Goal: Transaction & Acquisition: Purchase product/service

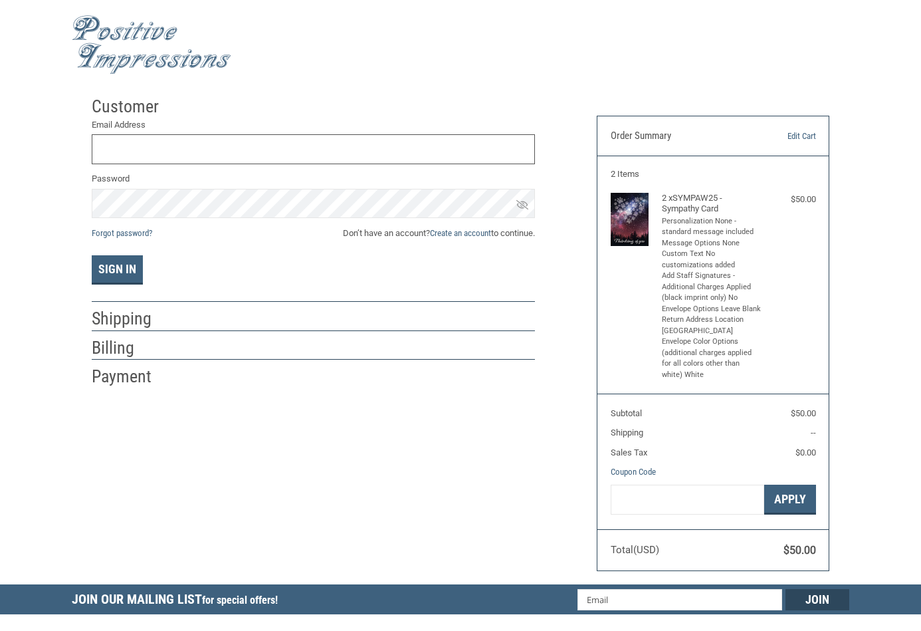
type input "[EMAIL_ADDRESS][DOMAIN_NAME]"
click at [463, 231] on link "Create an account" at bounding box center [460, 233] width 61 height 10
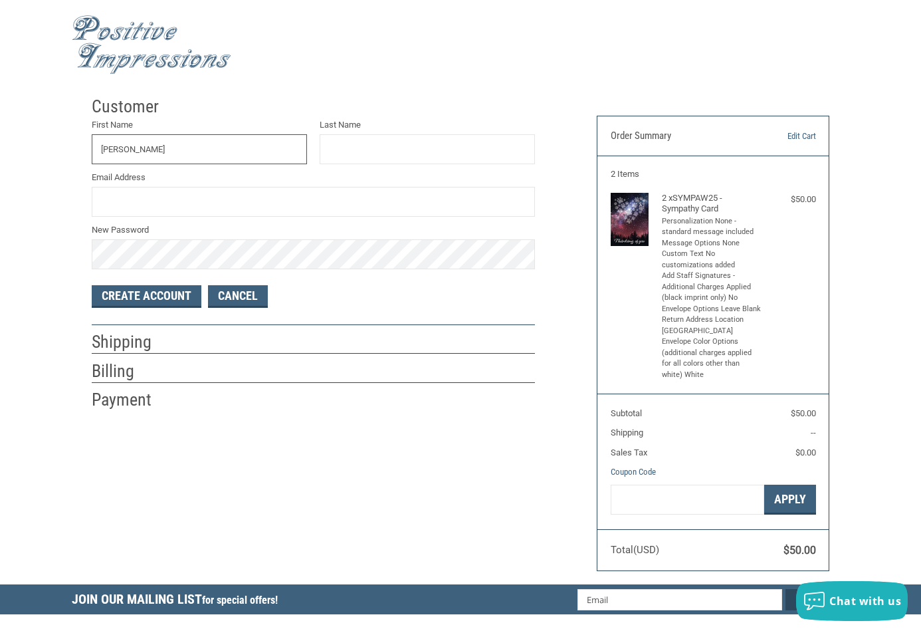
type input "[PERSON_NAME]"
type input "REDPATH"
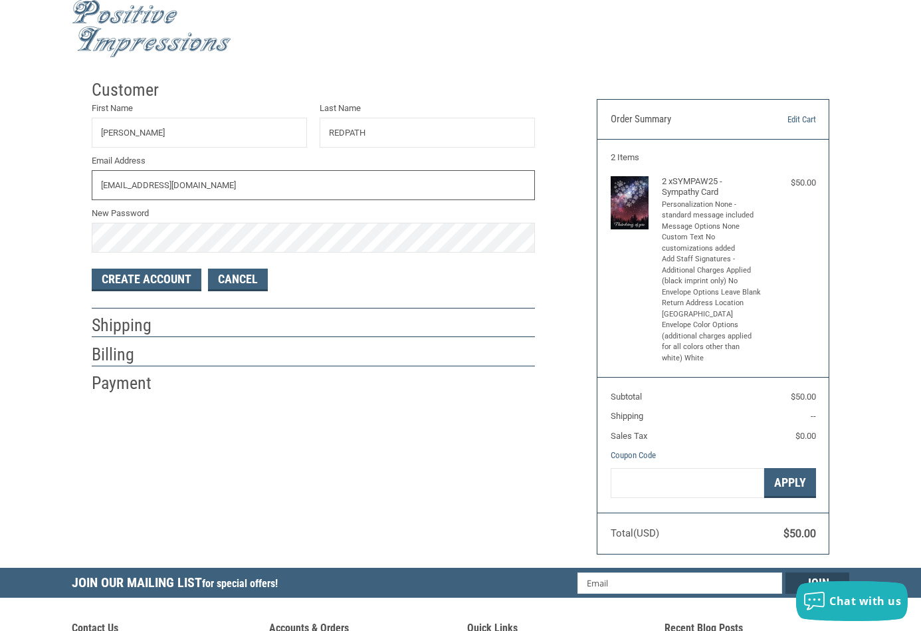
type input "[EMAIL_ADDRESS][DOMAIN_NAME]"
click at [123, 213] on label "New Password" at bounding box center [313, 213] width 443 height 13
click at [181, 273] on button "Create Account" at bounding box center [147, 279] width 110 height 23
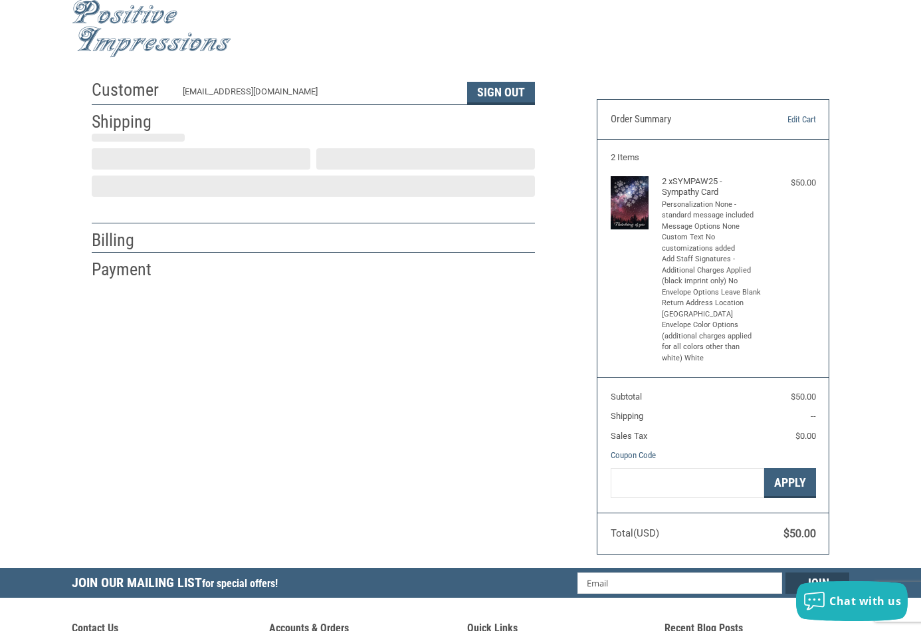
select select "US"
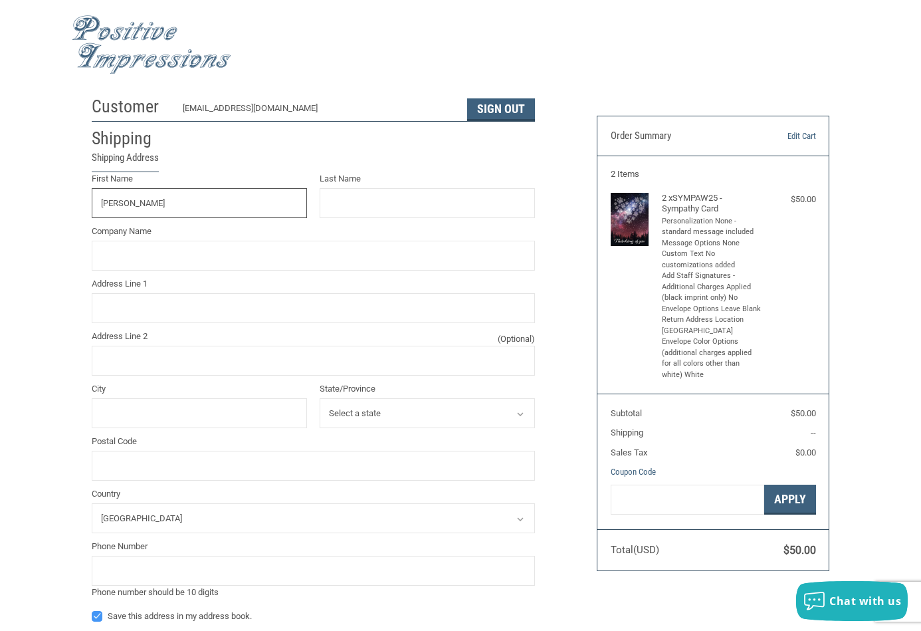
type input "[PERSON_NAME]"
type input "SEASIDE VETERINARY CARE"
drag, startPoint x: 116, startPoint y: 300, endPoint x: 171, endPoint y: 306, distance: 54.9
type input "[STREET_ADDRESS]"
drag, startPoint x: 85, startPoint y: 402, endPoint x: 104, endPoint y: 403, distance: 19.3
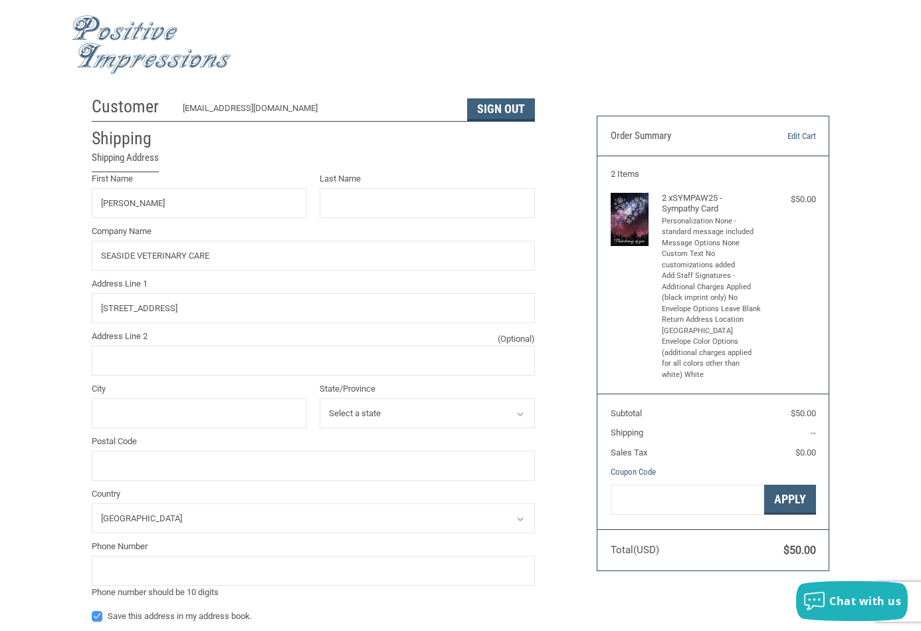
click at [102, 394] on div "City" at bounding box center [199, 405] width 215 height 46
type input "SAN MARCOS"
click at [342, 398] on select "Select a state [US_STATE] [US_STATE] [US_STATE] [US_STATE] [US_STATE] [US_STATE…" at bounding box center [427, 413] width 215 height 30
select select "CA"
type input "92078"
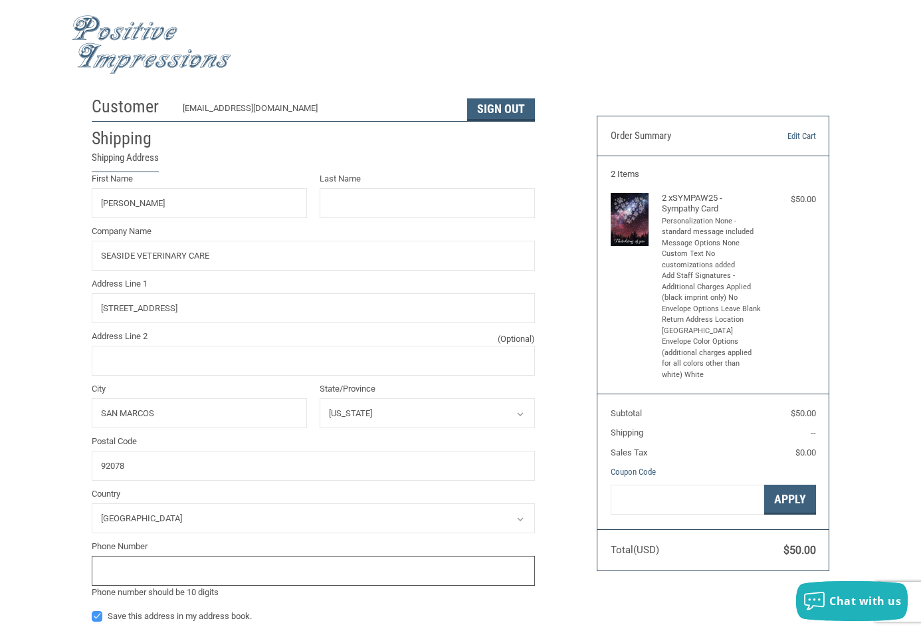
drag, startPoint x: 118, startPoint y: 554, endPoint x: 235, endPoint y: 548, distance: 117.1
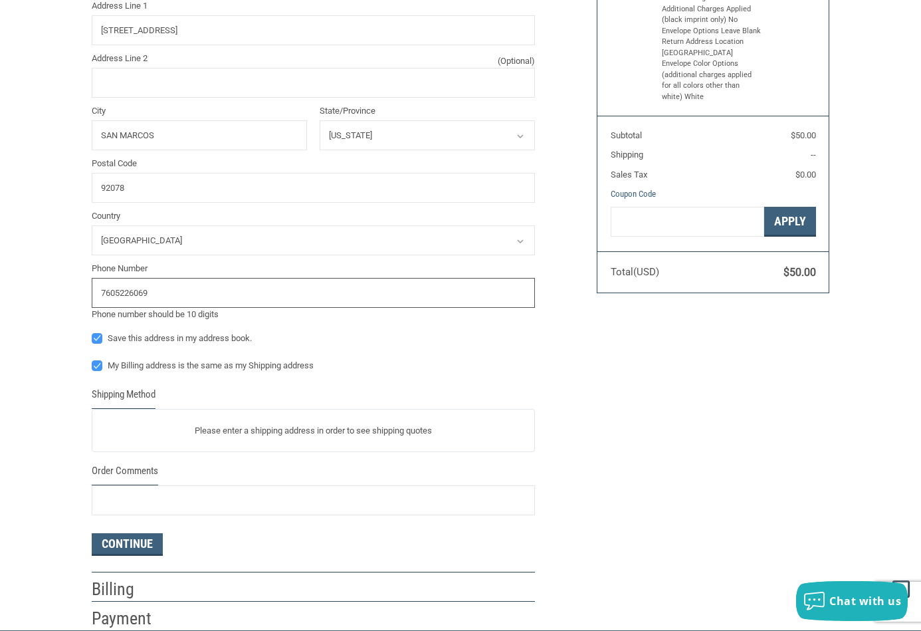
scroll to position [288, 0]
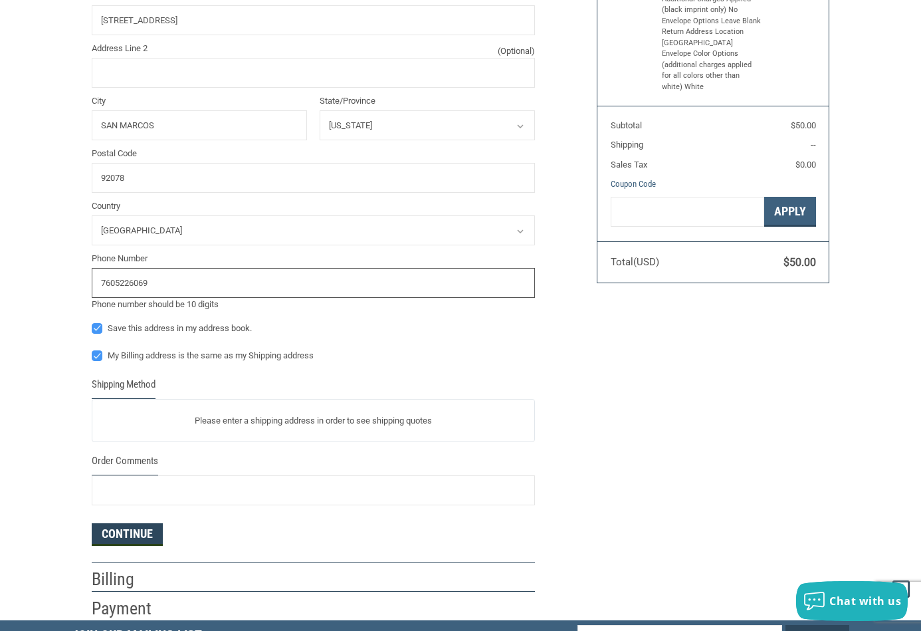
type input "7605226069"
click at [128, 528] on button "Continue" at bounding box center [127, 534] width 71 height 23
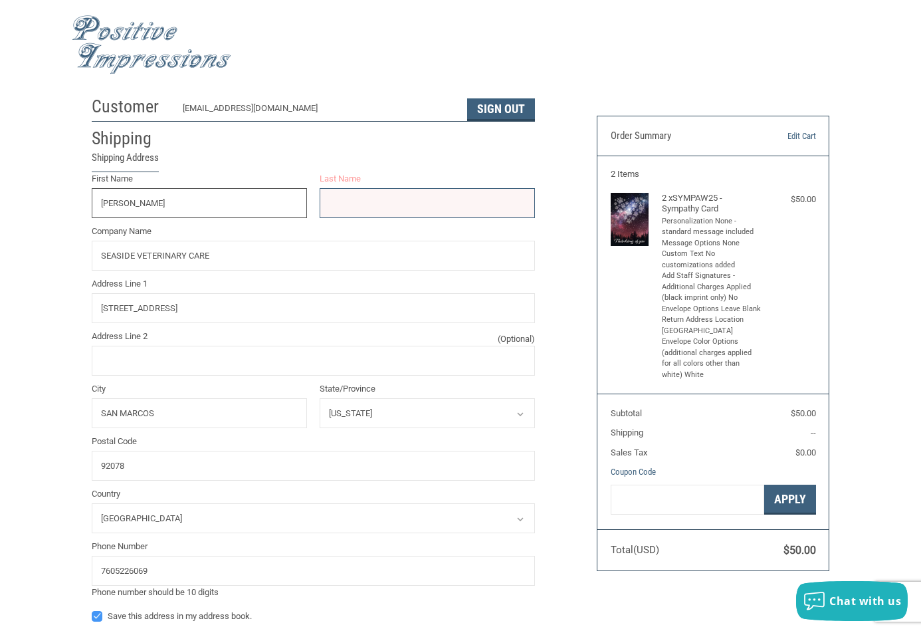
drag, startPoint x: 159, startPoint y: 201, endPoint x: 172, endPoint y: 204, distance: 13.7
click at [158, 201] on input "[PERSON_NAME]" at bounding box center [199, 203] width 215 height 30
type input "SUE"
drag, startPoint x: 337, startPoint y: 198, endPoint x: 381, endPoint y: 190, distance: 45.2
click at [336, 199] on input "Last Name" at bounding box center [427, 203] width 215 height 30
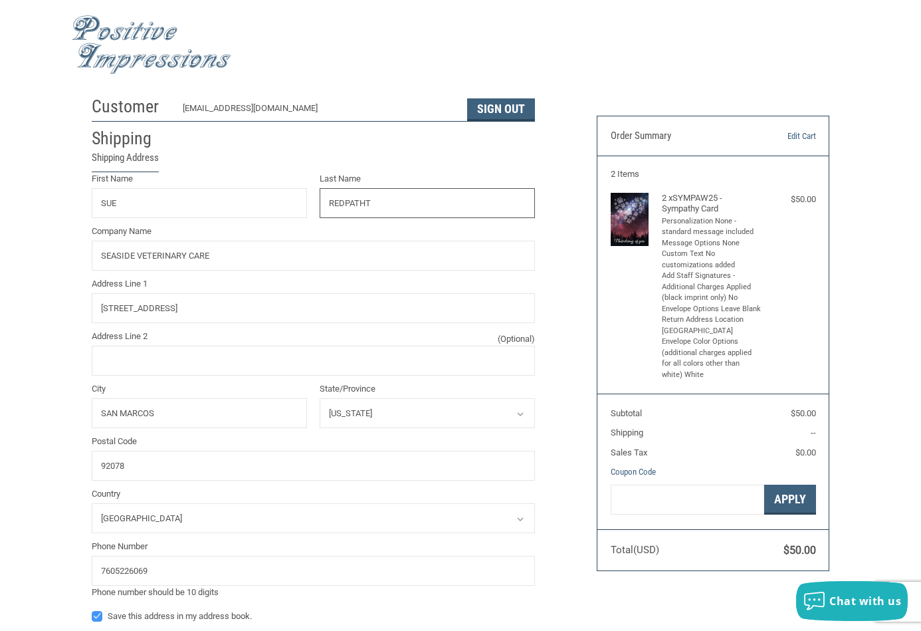
type input "REDPATH"
radio input "true"
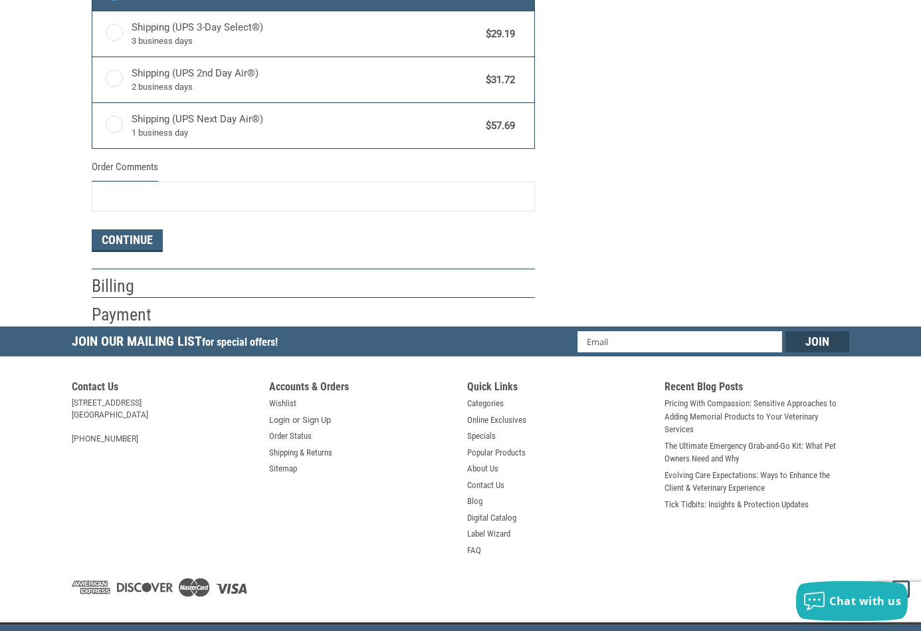
scroll to position [738, 0]
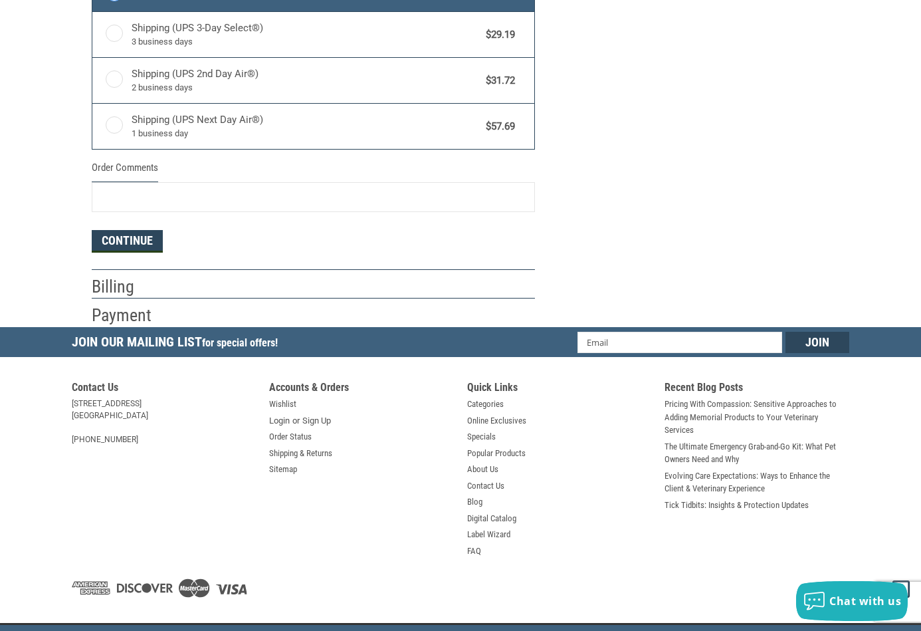
type input "REDPATH"
click at [130, 235] on button "Continue" at bounding box center [127, 241] width 71 height 23
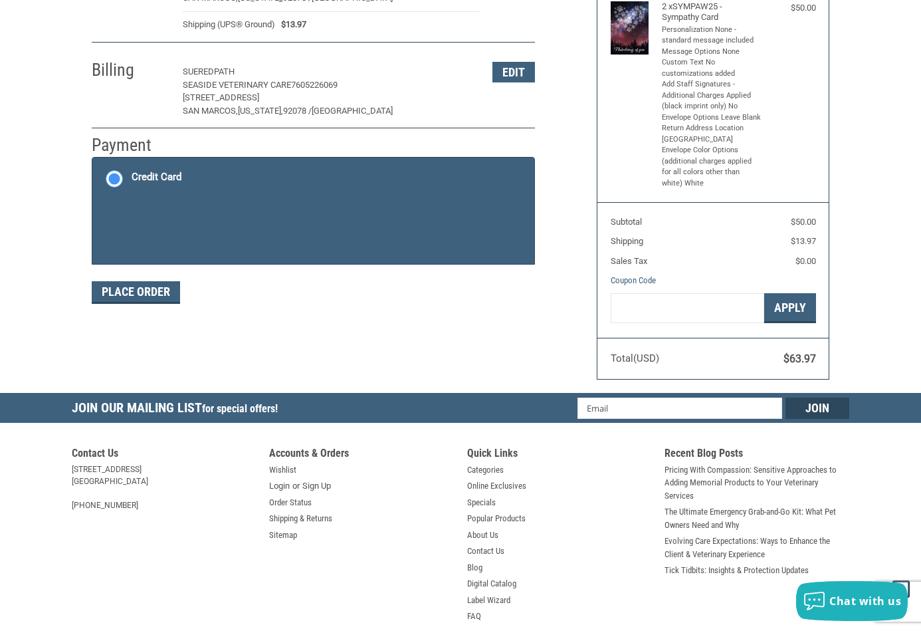
scroll to position [191, 0]
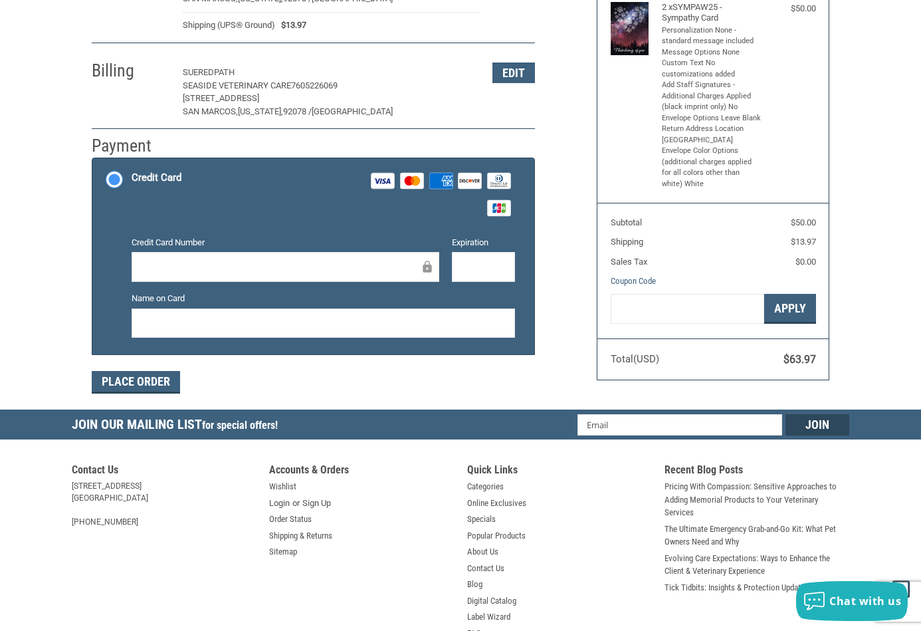
click at [140, 266] on div at bounding box center [286, 267] width 308 height 30
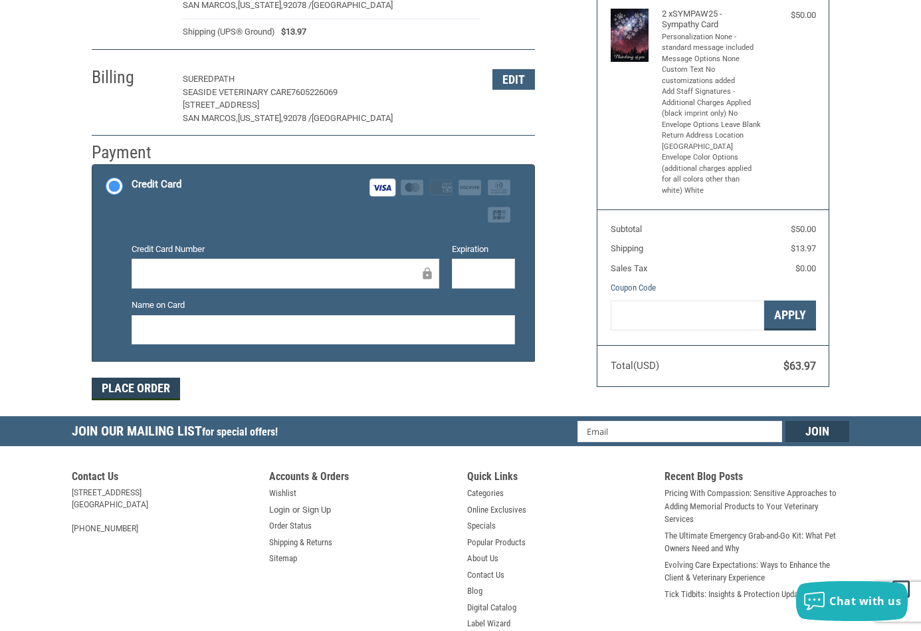
scroll to position [177, 1]
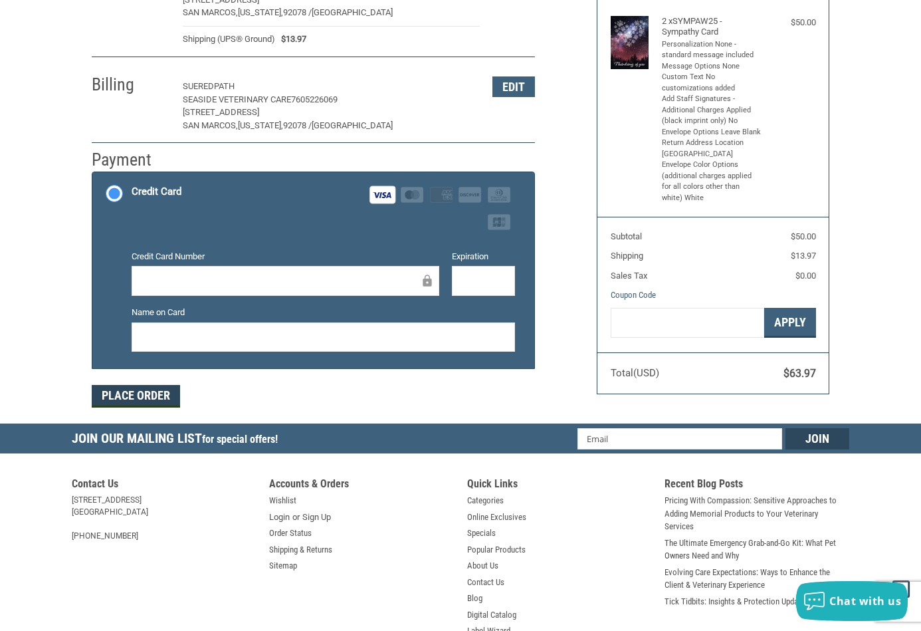
click at [133, 385] on button "Place Order" at bounding box center [136, 396] width 88 height 23
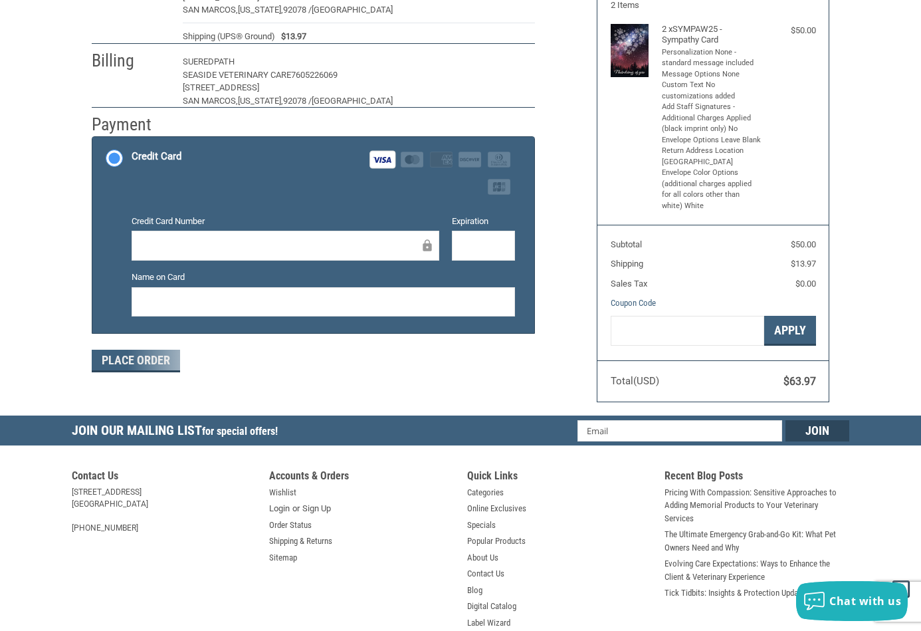
scroll to position [168, 0]
